Goal: Information Seeking & Learning: Compare options

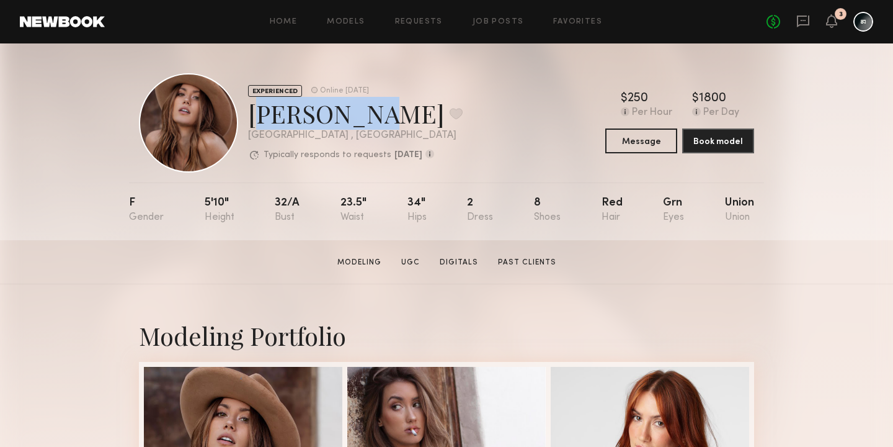
drag, startPoint x: 347, startPoint y: 123, endPoint x: 248, endPoint y: 128, distance: 99.4
click at [248, 128] on div "Janelle G. Favorite" at bounding box center [355, 113] width 215 height 33
copy div "Janelle G"
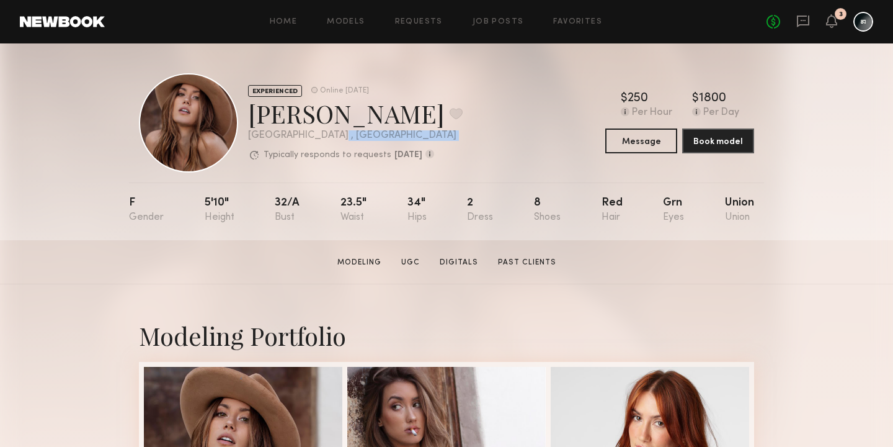
drag, startPoint x: 326, startPoint y: 136, endPoint x: 244, endPoint y: 141, distance: 81.4
click at [244, 141] on div "EXPERIENCED Online 2d ago Janelle G. Favorite Los Angeles , CA Typically respon…" at bounding box center [301, 122] width 324 height 99
drag, startPoint x: 329, startPoint y: 139, endPoint x: 249, endPoint y: 140, distance: 80.6
click at [249, 140] on div "[GEOGRAPHIC_DATA] , [GEOGRAPHIC_DATA]" at bounding box center [355, 135] width 215 height 11
copy div "[GEOGRAPHIC_DATA] , [GEOGRAPHIC_DATA]"
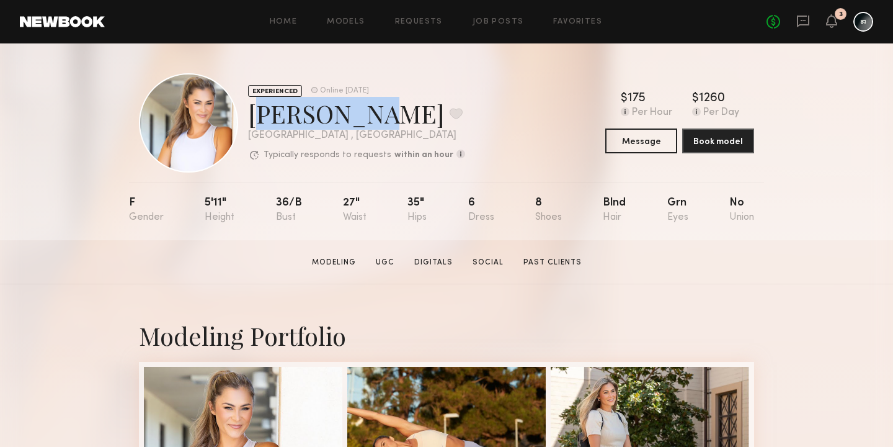
drag, startPoint x: 347, startPoint y: 122, endPoint x: 246, endPoint y: 115, distance: 101.3
click at [246, 115] on div "EXPERIENCED Online [DATE] [PERSON_NAME] Favorite [GEOGRAPHIC_DATA] , [GEOGRAPHI…" at bounding box center [302, 122] width 326 height 99
copy div "[PERSON_NAME]"
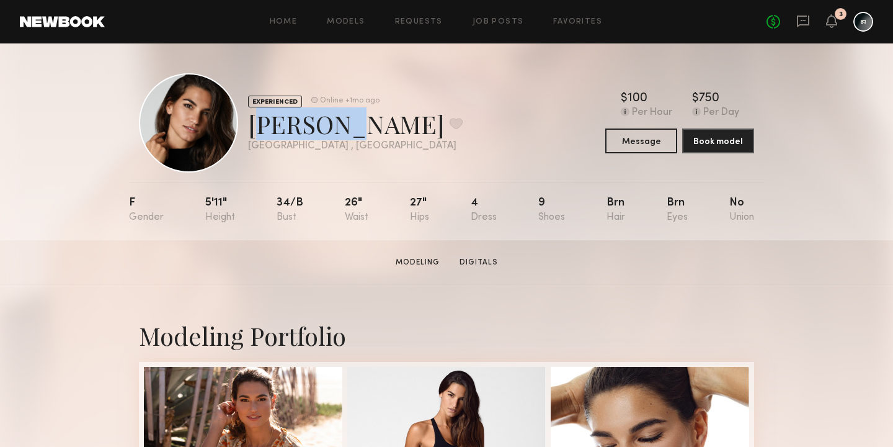
drag, startPoint x: 329, startPoint y: 135, endPoint x: 255, endPoint y: 130, distance: 74.6
click at [255, 130] on div "Mari L. Favorite" at bounding box center [355, 123] width 215 height 33
copy div "Mari L."
